Goal: Communication & Community: Ask a question

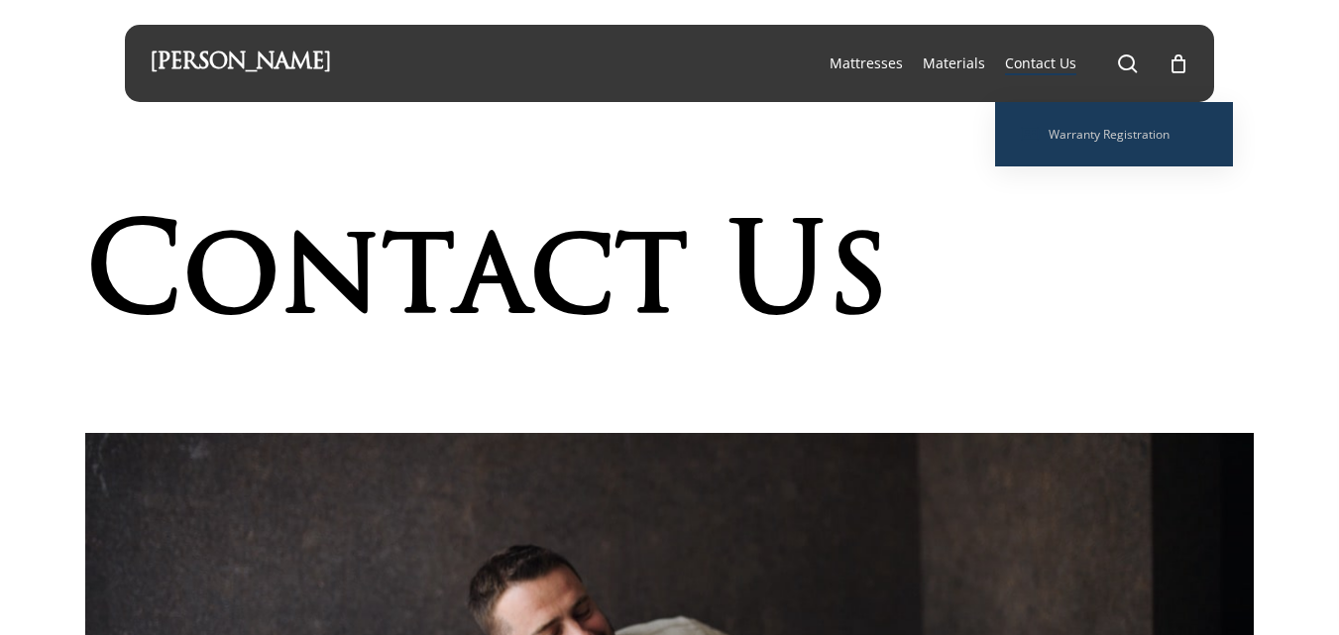
click at [1027, 58] on span "Contact Us" at bounding box center [1040, 63] width 71 height 19
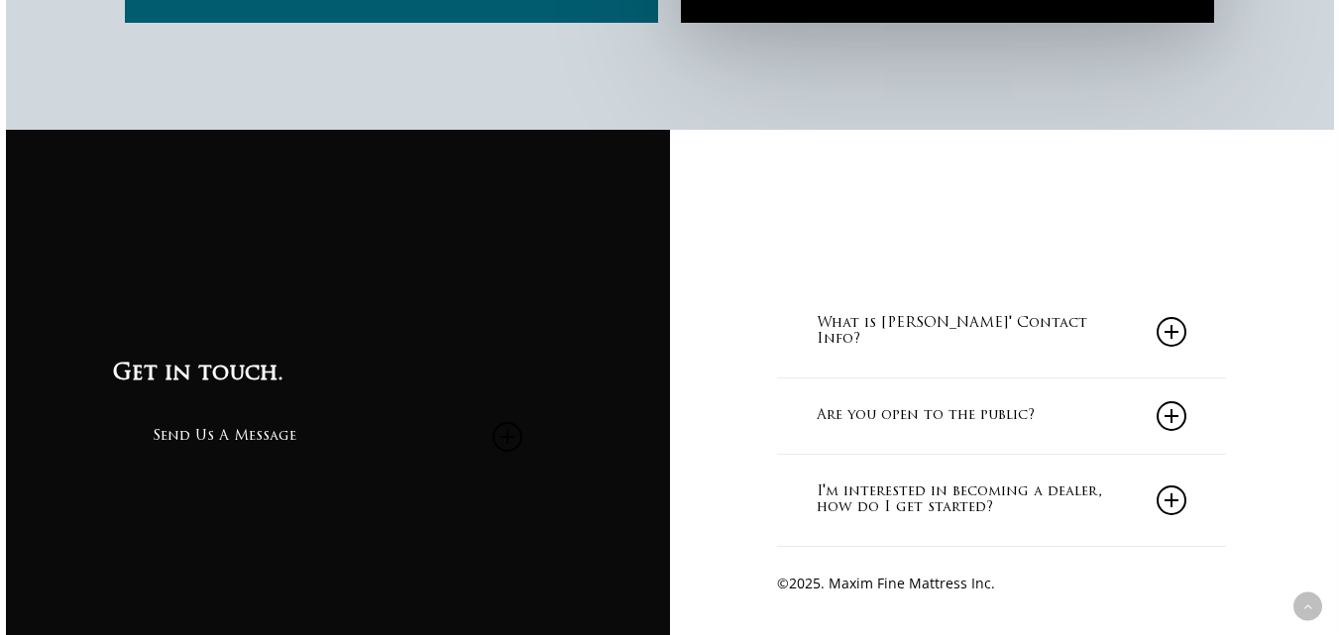
scroll to position [1758, 0]
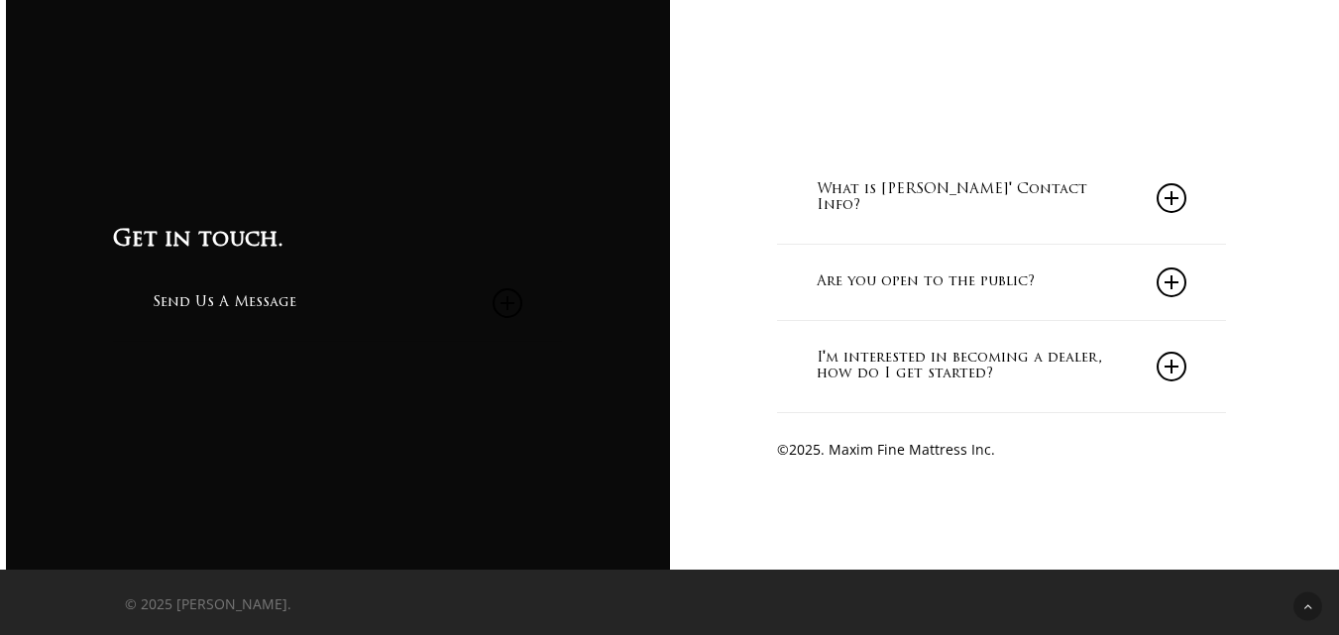
click at [954, 179] on link "What is [PERSON_NAME]' Contact Info?" at bounding box center [1001, 198] width 371 height 91
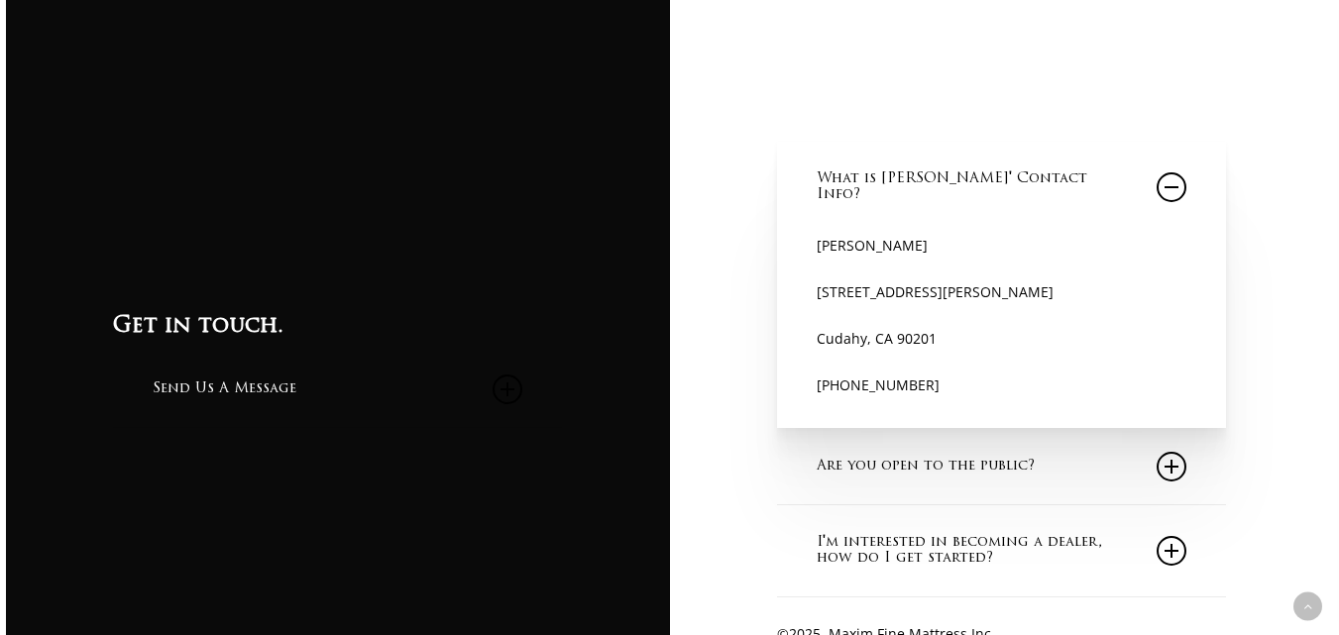
click at [750, 145] on div "Call (888) 727-1759 What is Maxim Mattress' Contact Info? Maxim Mattress 4609 A…" at bounding box center [1002, 369] width 664 height 769
click at [1292, 249] on div "Call (888) 727-1759 What is Maxim Mattress' Contact Info? Maxim Mattress 4609 A…" at bounding box center [1002, 369] width 664 height 769
click at [1177, 194] on icon at bounding box center [1171, 187] width 30 height 30
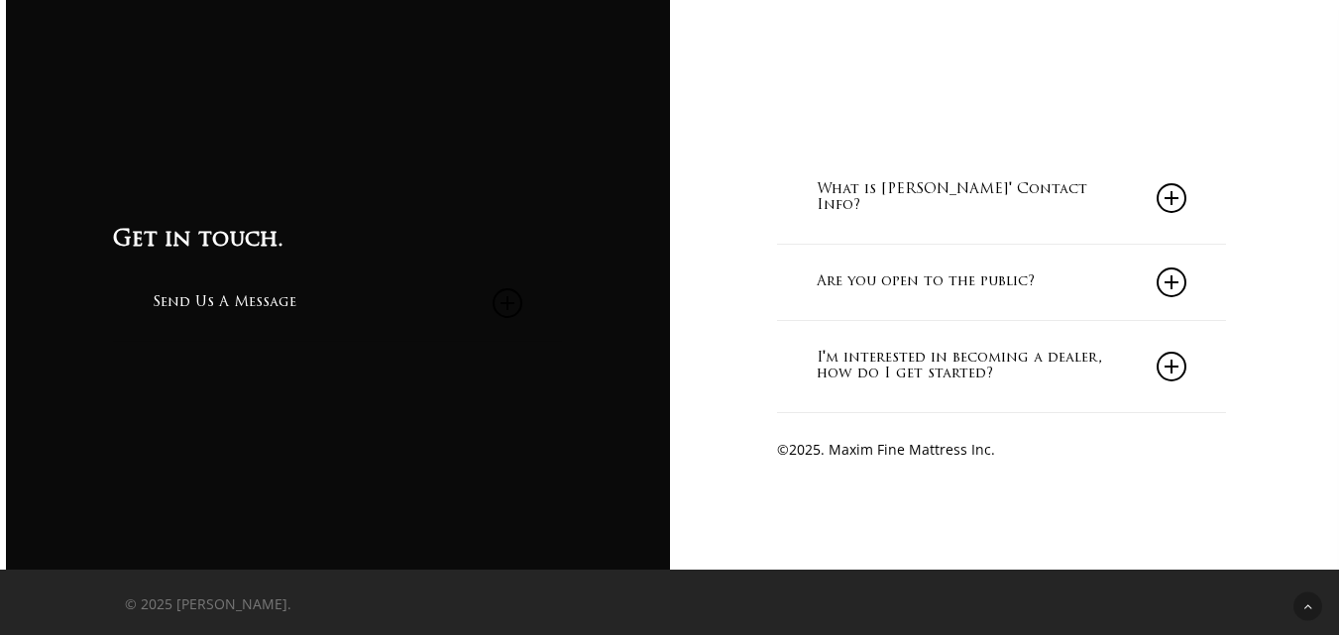
click at [1004, 279] on link "Are you open to the public?" at bounding box center [1001, 282] width 371 height 75
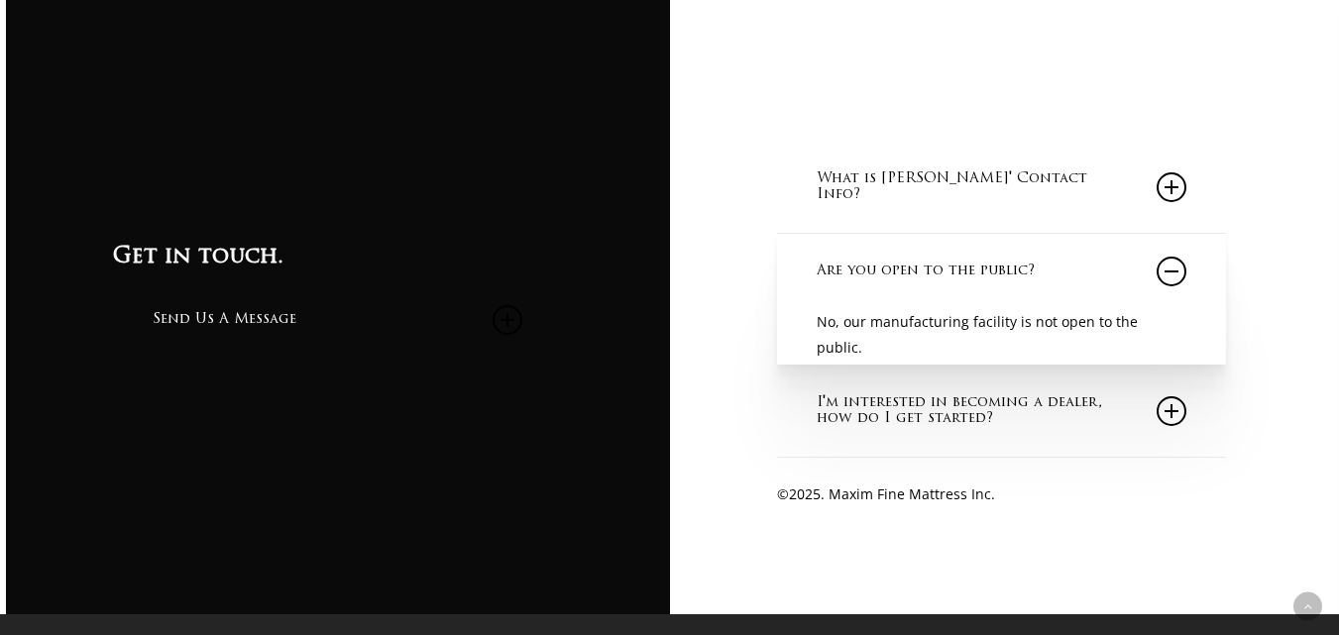
click at [1013, 415] on link "I'm interested in becoming a dealer, how do I get started?" at bounding box center [1001, 411] width 371 height 91
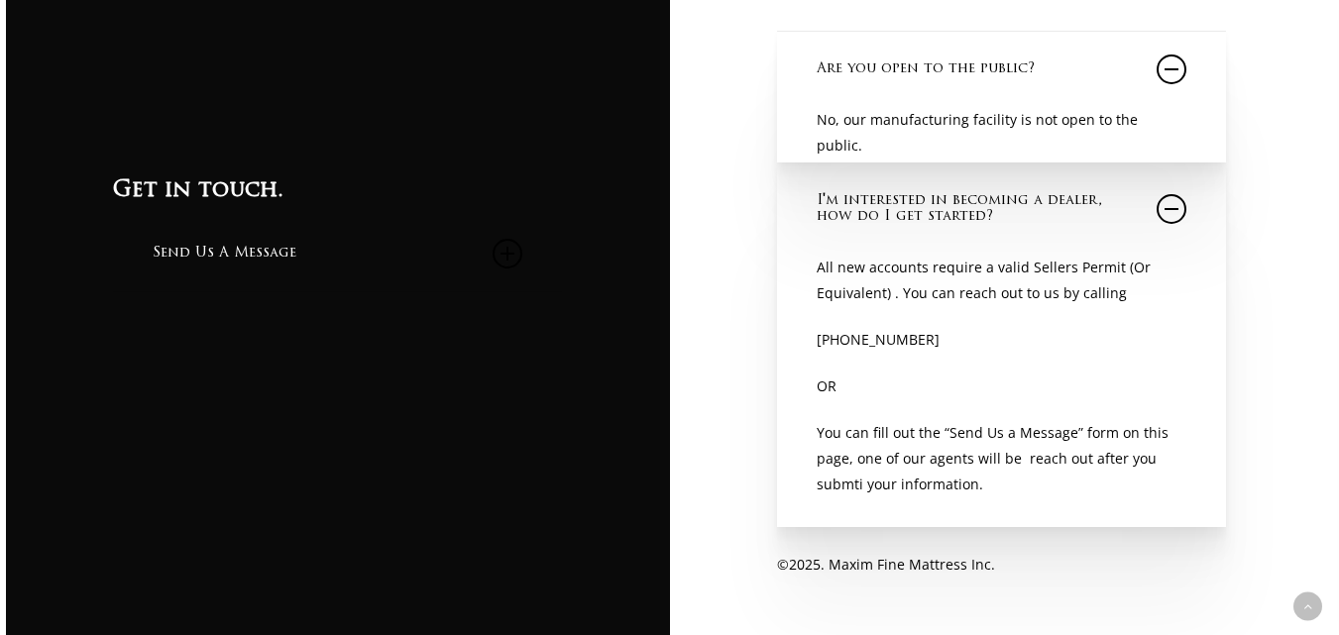
scroll to position [2086, 0]
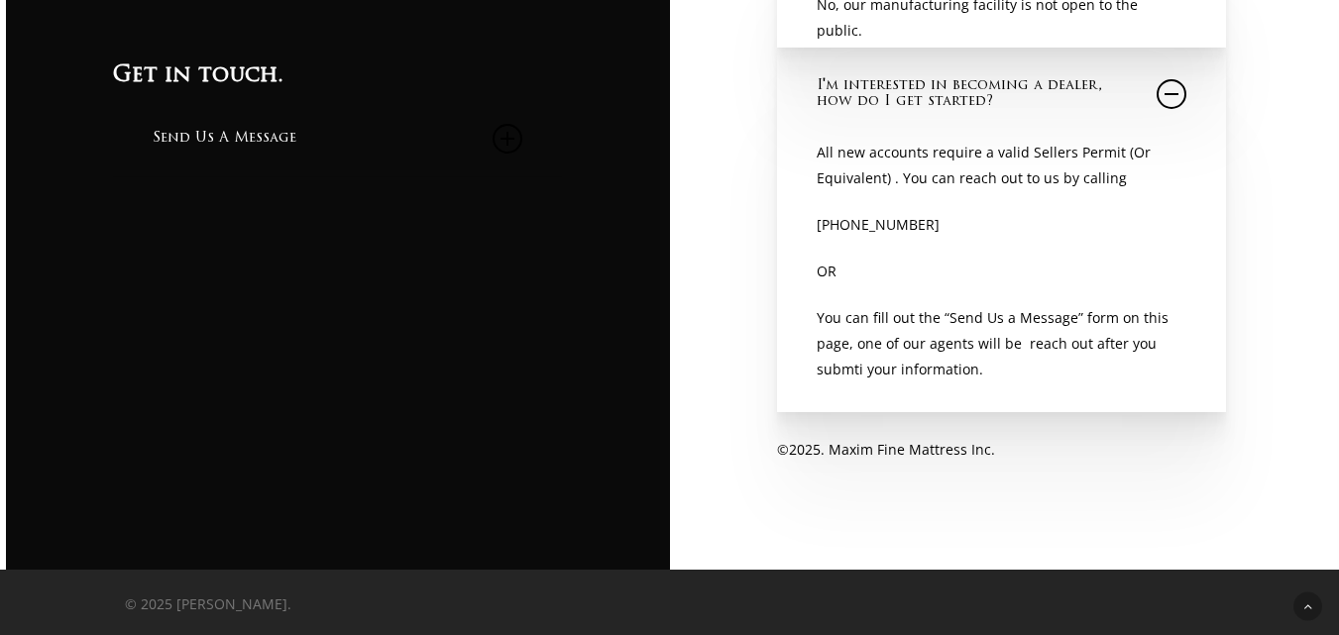
click at [893, 337] on p "You can fill out the “Send Us a Message” form on this page, one of our agents w…" at bounding box center [1001, 343] width 371 height 77
click at [204, 132] on link "Send Us A Message" at bounding box center [338, 138] width 371 height 75
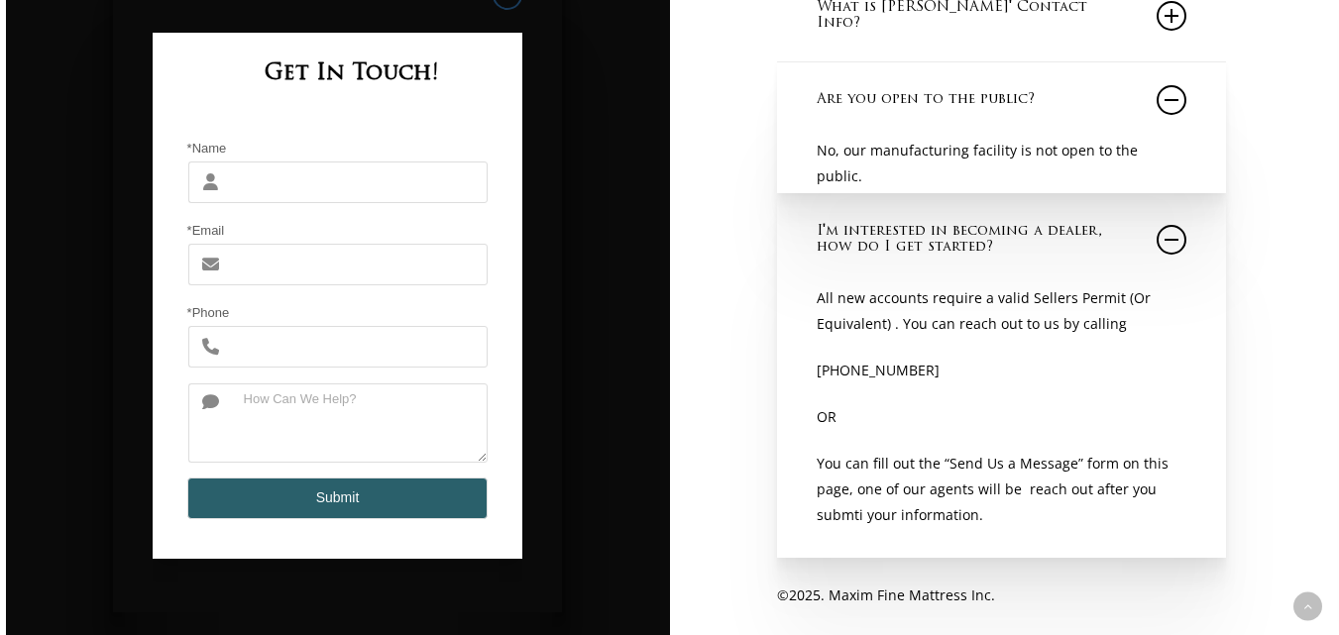
scroll to position [1927, 0]
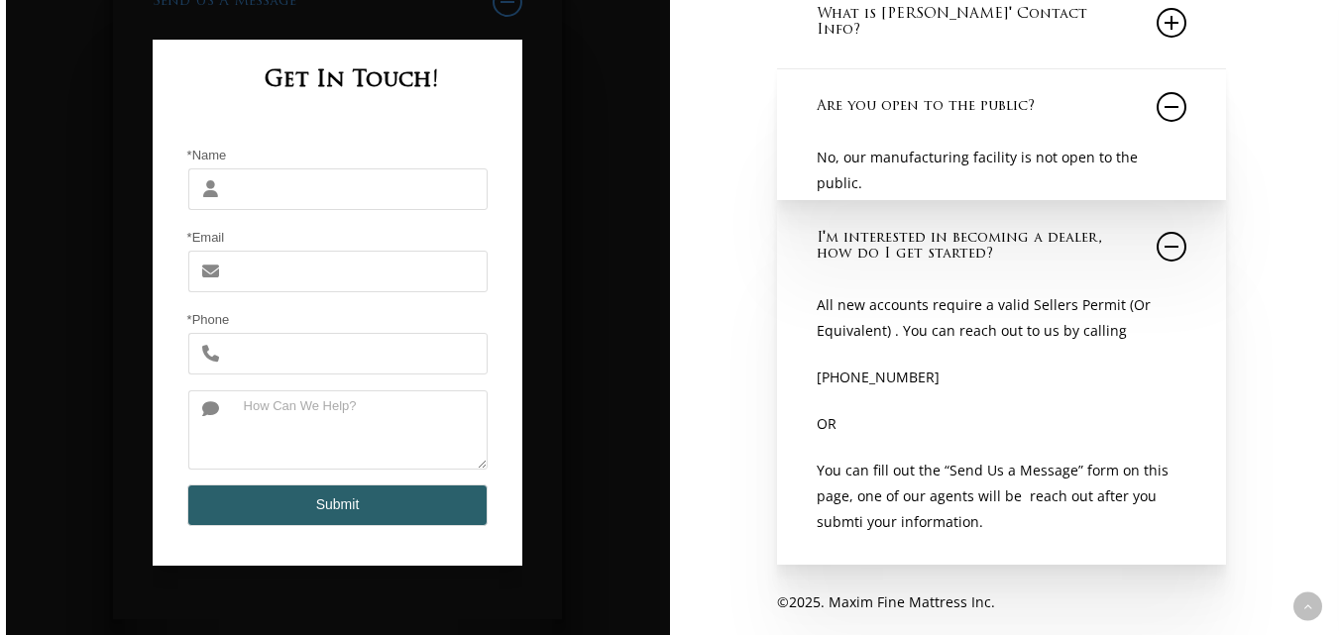
click at [273, 198] on input "*Name" at bounding box center [360, 189] width 258 height 42
click at [327, 467] on textarea at bounding box center [360, 429] width 258 height 79
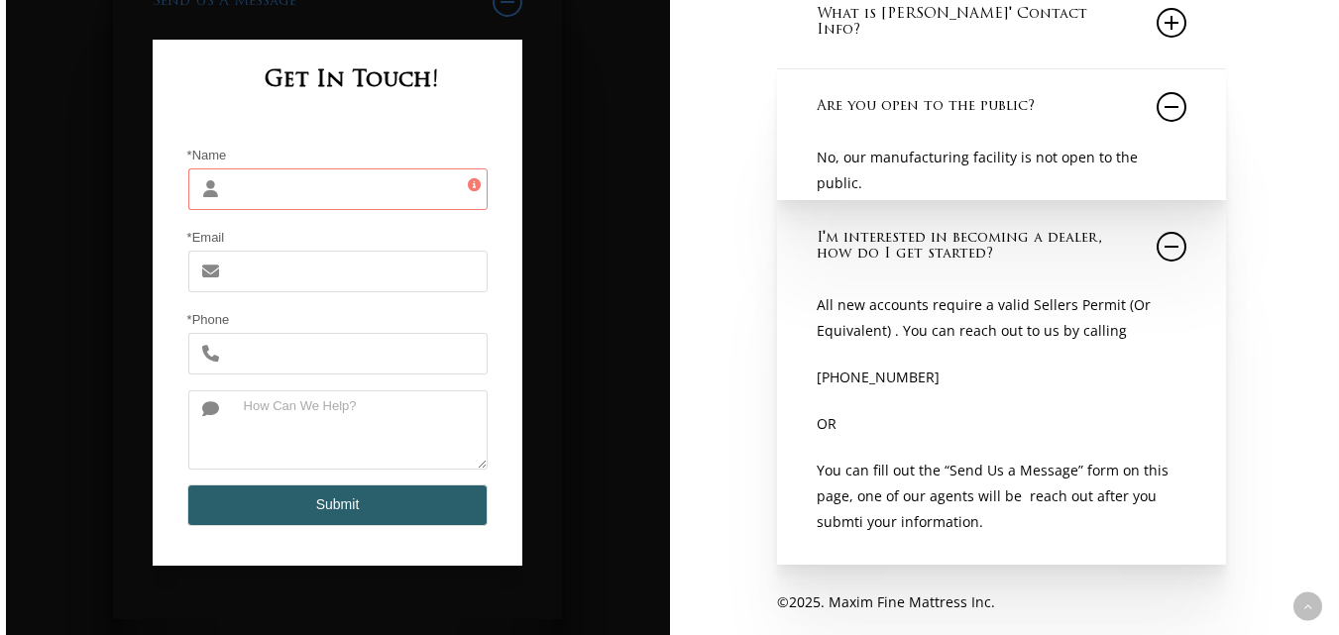
click at [269, 425] on textarea at bounding box center [360, 429] width 258 height 79
paste textarea "Hello Sir/Madam I hope this message finds you well. We are interested in purcha…"
click at [337, 468] on textarea "Hello Sir/Madam I hope this message finds you well. We are interested in purcha…" at bounding box center [360, 429] width 258 height 79
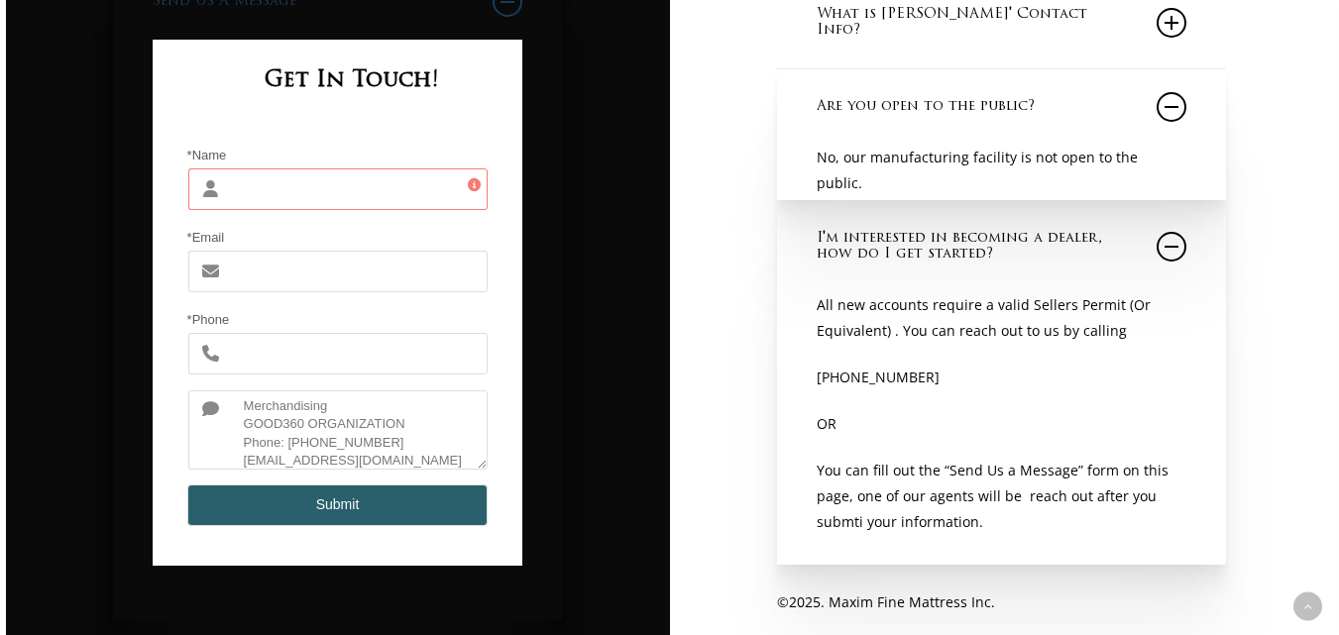
click at [337, 468] on textarea "Hello Sir/Madam I hope this message finds you well. We are interested in purcha…" at bounding box center [360, 429] width 258 height 79
type textarea "Hello Sir/Madam I hope this message finds you well. We are interested in purcha…"
click at [264, 281] on input "*Email" at bounding box center [360, 272] width 258 height 42
paste input "ja_whitehead@goods360org.com"
type input "ja_whitehead@goods360org.com"
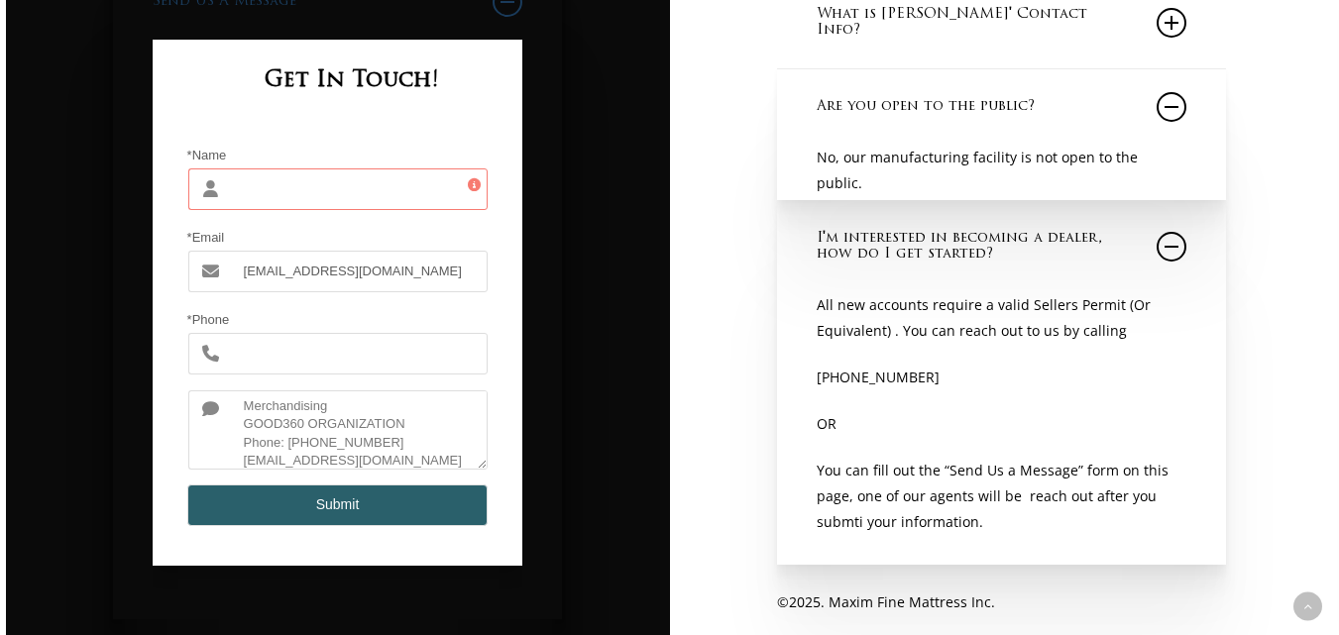
drag, startPoint x: 298, startPoint y: 448, endPoint x: 377, endPoint y: 454, distance: 79.5
click at [377, 454] on textarea "Hello Sir/Madam I hope this message finds you well. We are interested in purcha…" at bounding box center [360, 429] width 258 height 79
click at [231, 356] on input "*Phone" at bounding box center [360, 354] width 258 height 42
paste input "540-271-9223"
type input "540-271-9223"
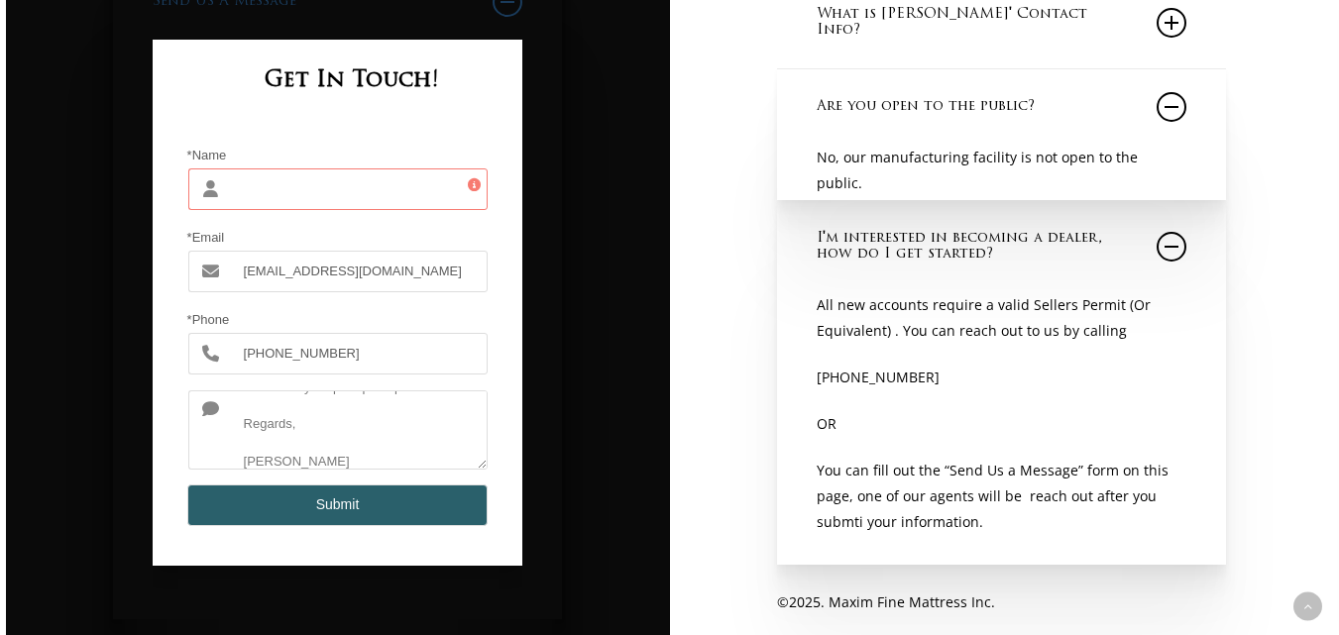
scroll to position [315, 0]
click at [336, 449] on textarea "Hello Sir/Madam I hope this message finds you well. We are interested in purcha…" at bounding box center [360, 429] width 258 height 79
click at [248, 195] on input "*Name" at bounding box center [360, 189] width 258 height 42
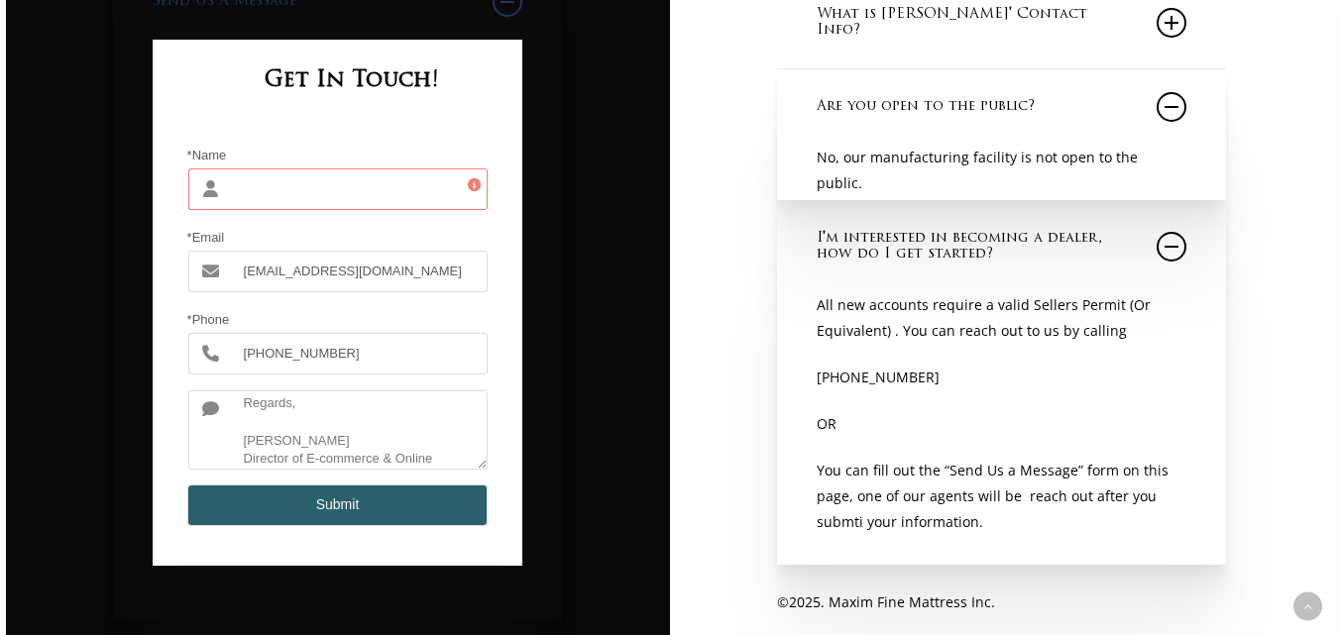
paste input "JAMES WHITEHEAD"
type input "JAMES WHITEHEAD"
click at [329, 511] on button "Submit" at bounding box center [337, 505] width 301 height 42
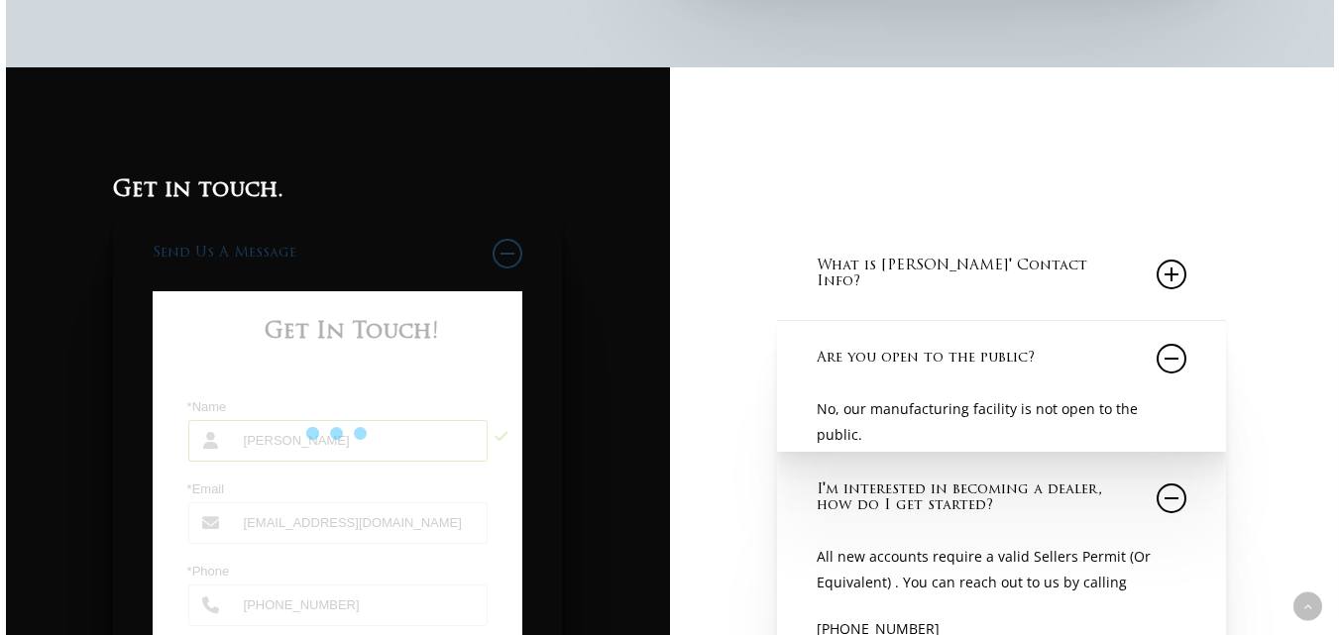
scroll to position [1673, 0]
